Goal: Task Accomplishment & Management: Manage account settings

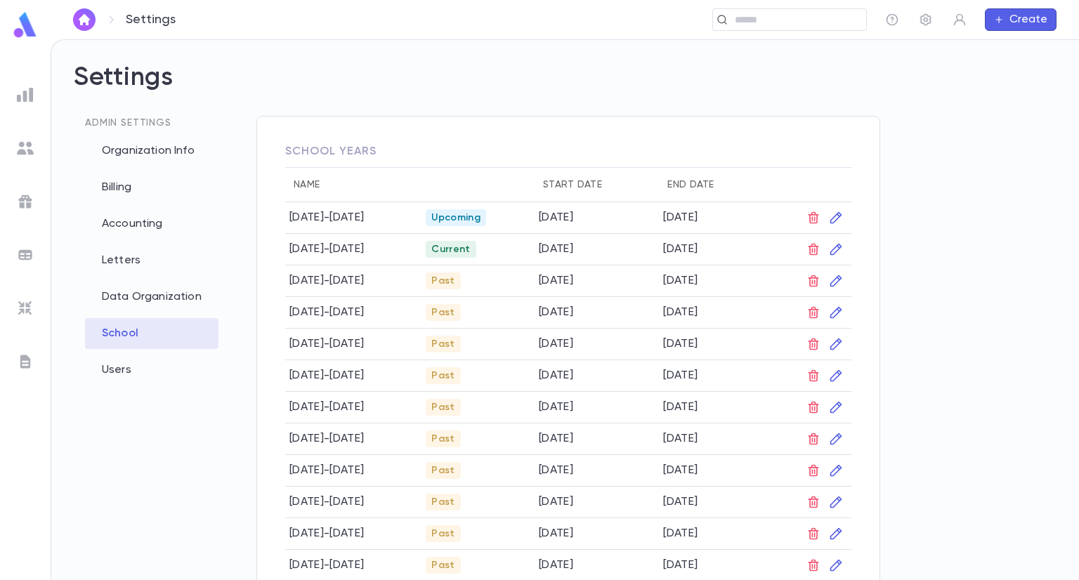
scroll to position [31, 0]
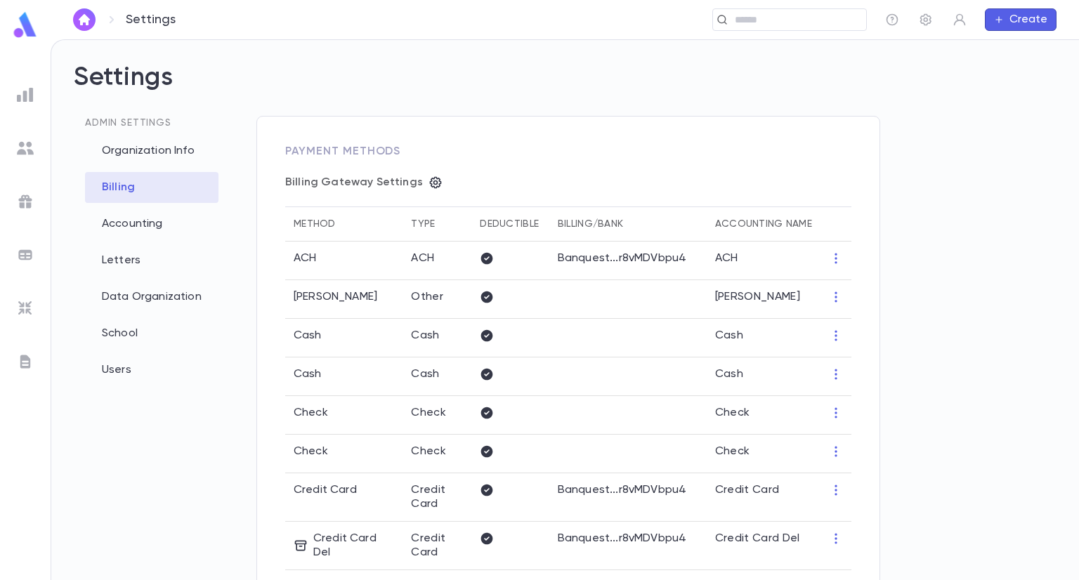
scroll to position [404, 0]
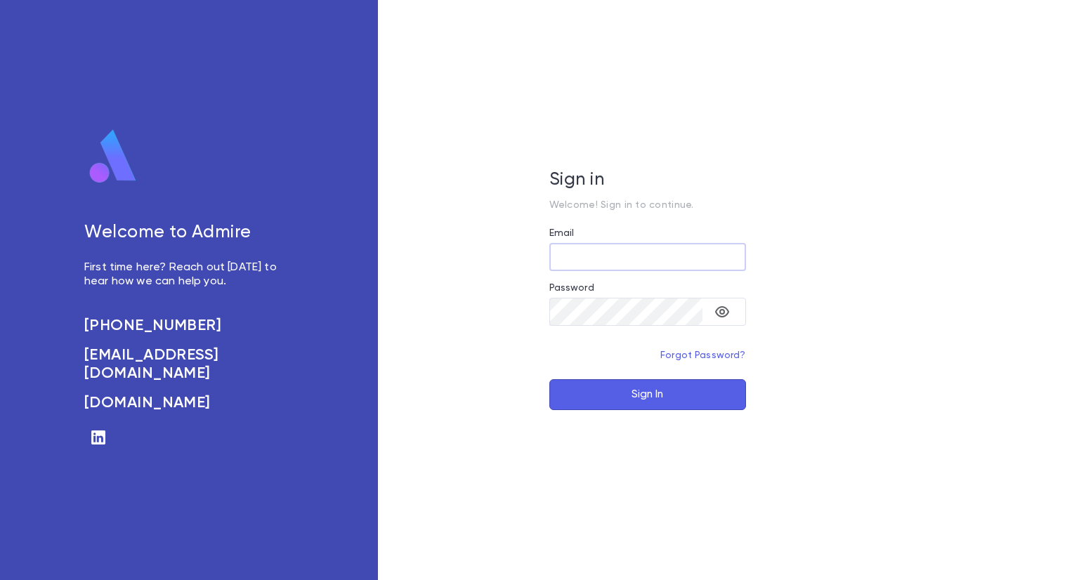
type input "**********"
click at [637, 393] on button "Sign In" at bounding box center [647, 394] width 197 height 31
